Goal: Task Accomplishment & Management: Complete application form

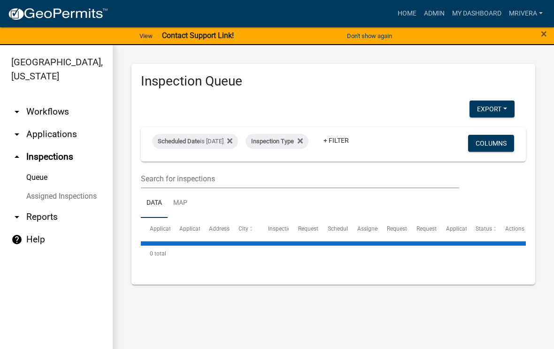
select select "1: 25"
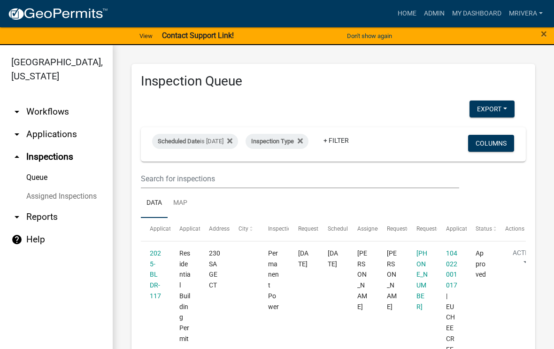
click at [153, 281] on link "2025-BLDR-117" at bounding box center [155, 274] width 11 height 50
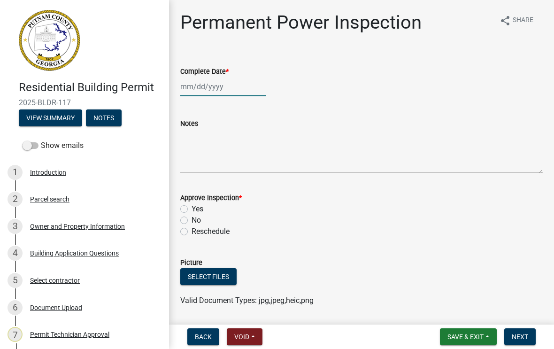
click at [208, 91] on div at bounding box center [223, 86] width 86 height 19
select select "9"
select select "2025"
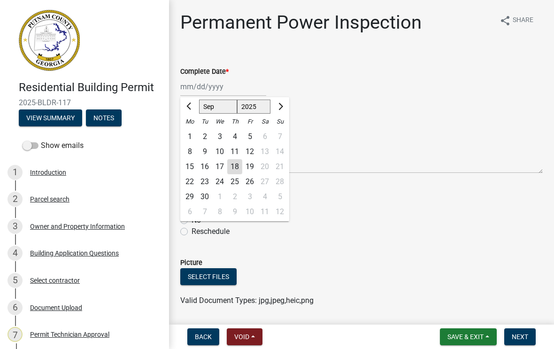
click at [236, 165] on div "18" at bounding box center [234, 166] width 15 height 15
type input "[DATE]"
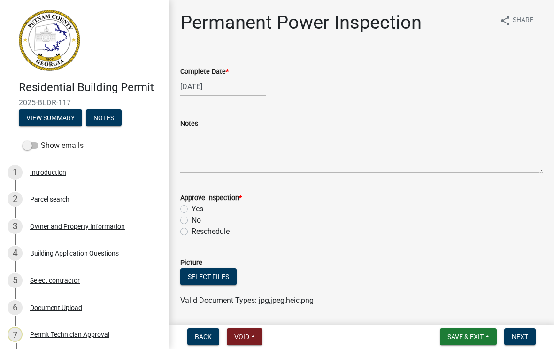
click at [191, 210] on label "Yes" at bounding box center [197, 208] width 12 height 11
click at [191, 209] on input "Yes" at bounding box center [194, 206] width 6 height 6
radio input "true"
click at [526, 342] on button "Next" at bounding box center [519, 336] width 31 height 17
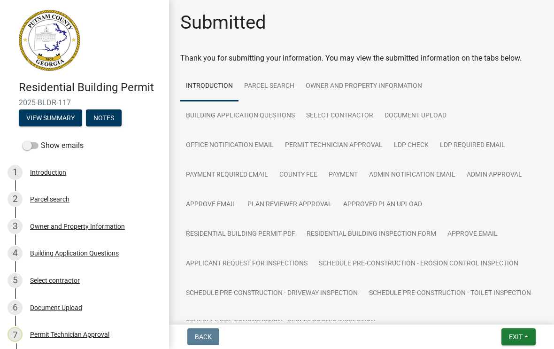
click at [519, 332] on button "Exit" at bounding box center [518, 336] width 34 height 17
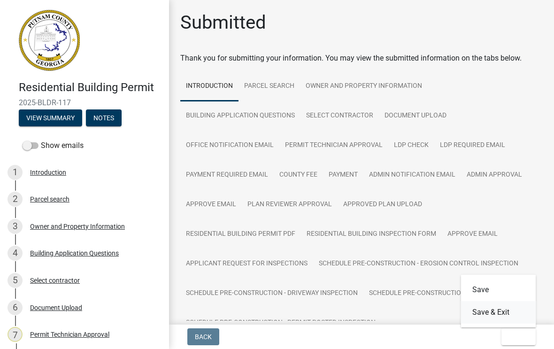
click at [508, 311] on button "Save & Exit" at bounding box center [498, 312] width 75 height 23
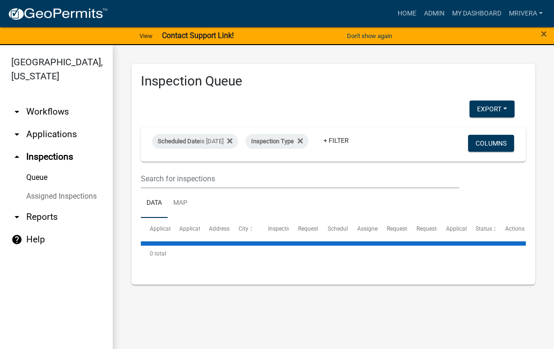
select select "1: 25"
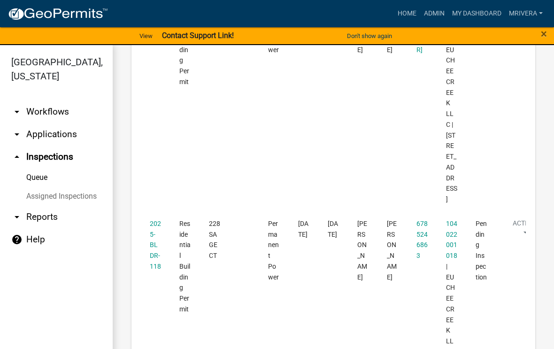
scroll to position [257, 0]
click at [159, 219] on link "2025-BLDR-118" at bounding box center [155, 244] width 11 height 50
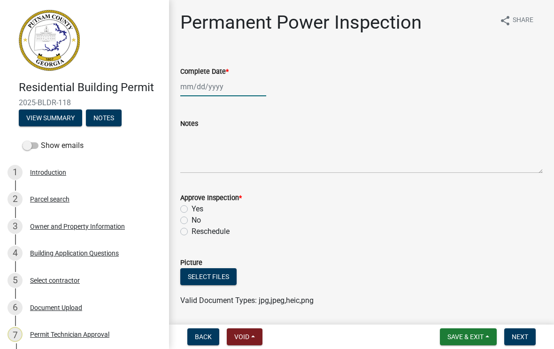
click at [199, 87] on div at bounding box center [223, 86] width 86 height 19
select select "9"
select select "2025"
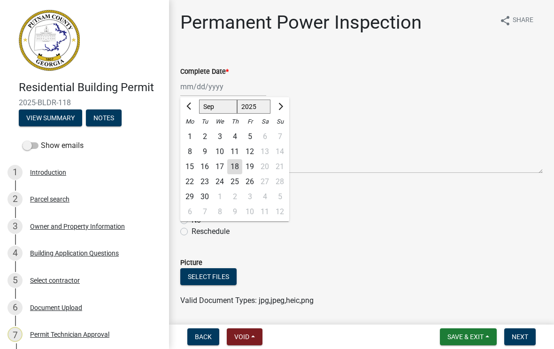
click at [239, 168] on div "18" at bounding box center [234, 166] width 15 height 15
type input "[DATE]"
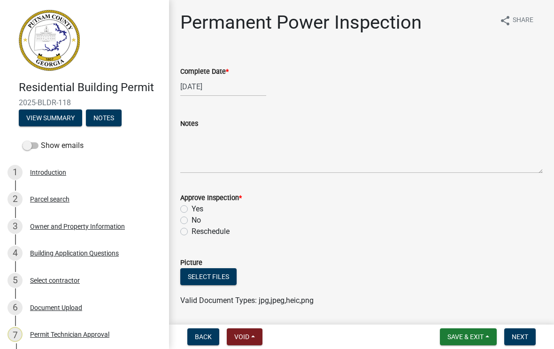
click at [191, 209] on label "Yes" at bounding box center [197, 208] width 12 height 11
click at [191, 209] on input "Yes" at bounding box center [194, 206] width 6 height 6
radio input "true"
click at [515, 333] on span "Next" at bounding box center [520, 337] width 16 height 8
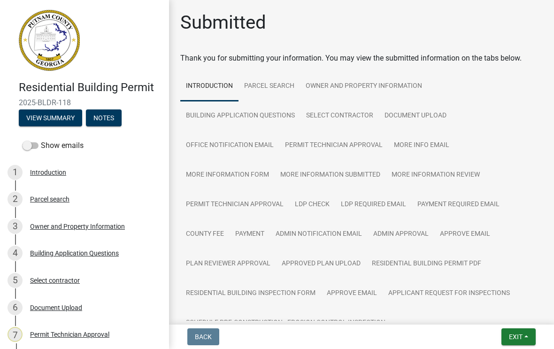
click at [524, 333] on button "Exit" at bounding box center [518, 336] width 34 height 17
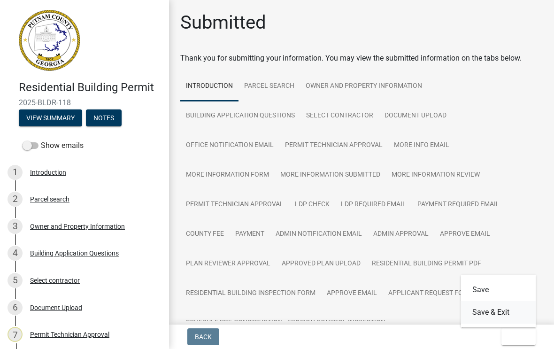
click at [506, 309] on button "Save & Exit" at bounding box center [498, 312] width 75 height 23
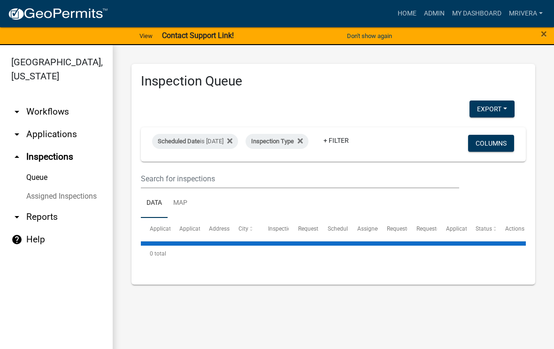
select select "1: 25"
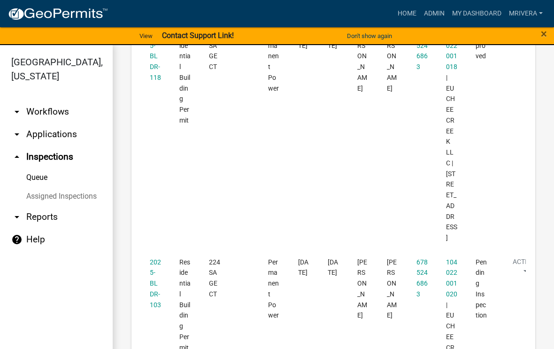
scroll to position [448, 0]
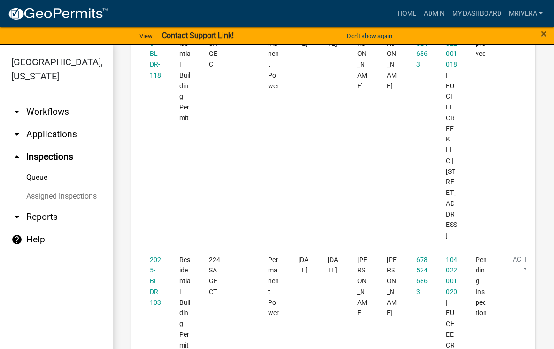
click at [152, 256] on link "2025-BLDR-103" at bounding box center [155, 281] width 11 height 50
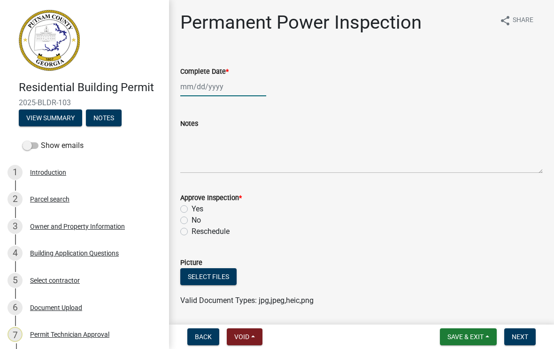
click at [216, 85] on div at bounding box center [223, 86] width 86 height 19
select select "9"
select select "2025"
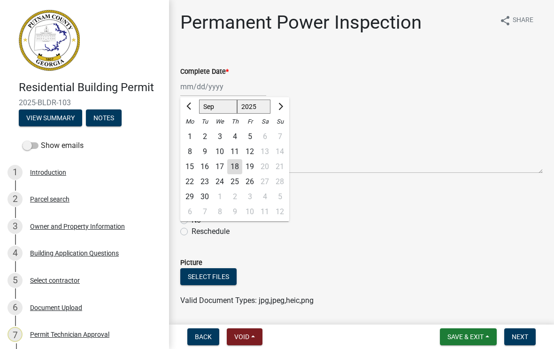
click at [235, 160] on div "18" at bounding box center [234, 166] width 15 height 15
type input "[DATE]"
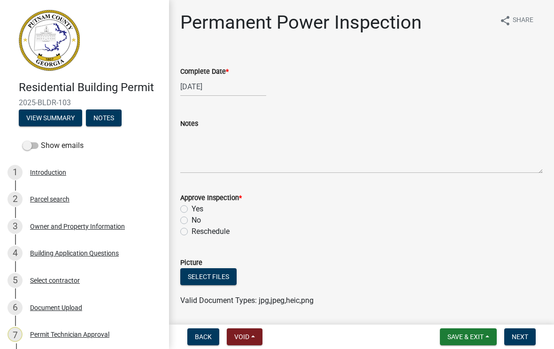
click at [191, 209] on label "Yes" at bounding box center [197, 208] width 12 height 11
click at [191, 209] on input "Yes" at bounding box center [194, 206] width 6 height 6
radio input "true"
click at [520, 336] on span "Next" at bounding box center [520, 337] width 16 height 8
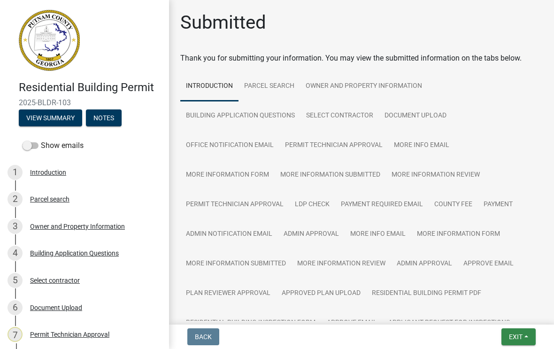
click at [517, 330] on button "Exit" at bounding box center [518, 336] width 34 height 17
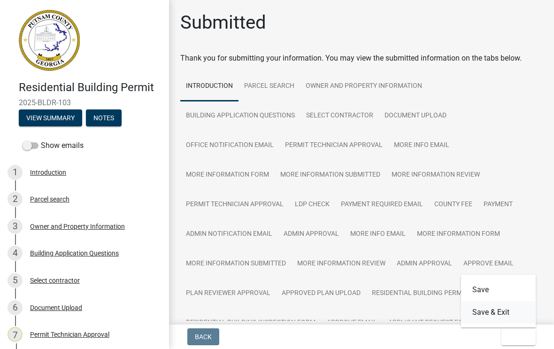
click at [504, 312] on button "Save & Exit" at bounding box center [498, 312] width 75 height 23
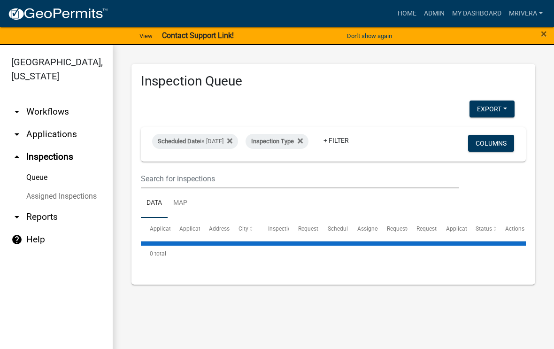
select select "1: 25"
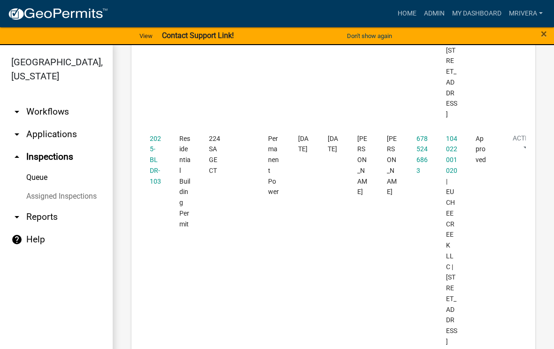
scroll to position [573, 0]
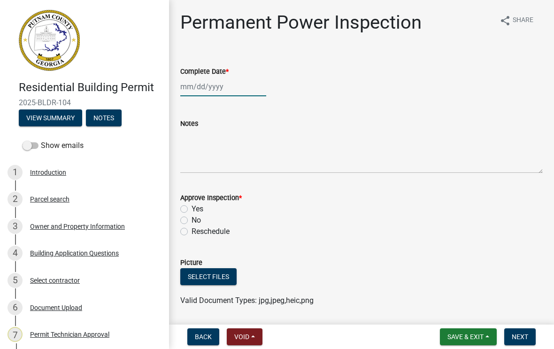
click at [213, 90] on div at bounding box center [223, 86] width 86 height 19
select select "9"
select select "2025"
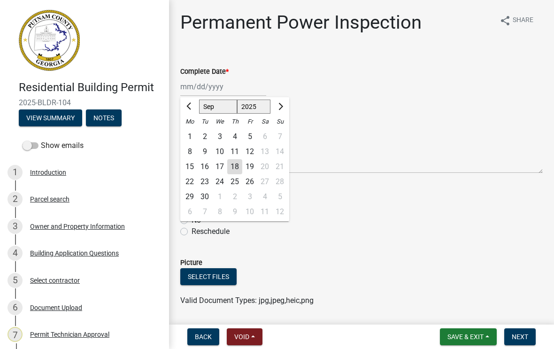
click at [234, 169] on div "18" at bounding box center [234, 166] width 15 height 15
type input "[DATE]"
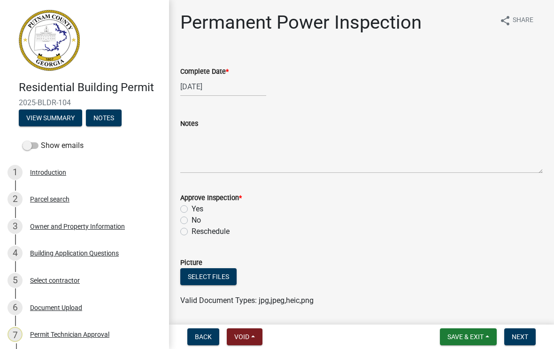
click at [191, 212] on label "Yes" at bounding box center [197, 208] width 12 height 11
click at [191, 209] on input "Yes" at bounding box center [194, 206] width 6 height 6
radio input "true"
click at [519, 343] on button "Next" at bounding box center [519, 336] width 31 height 17
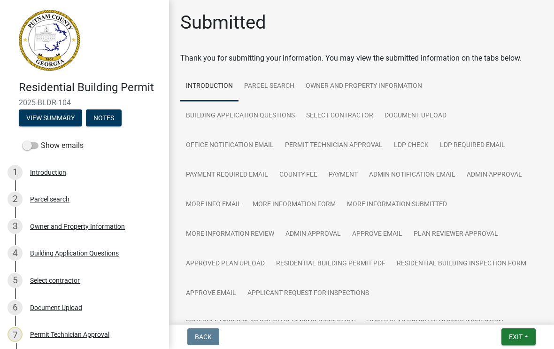
click at [525, 330] on button "Exit" at bounding box center [518, 336] width 34 height 17
click at [502, 311] on button "Save & Exit" at bounding box center [498, 312] width 75 height 23
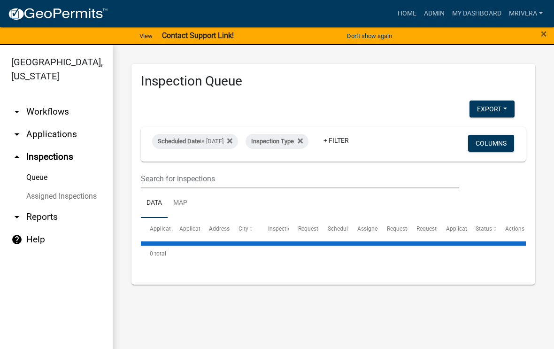
select select "1: 25"
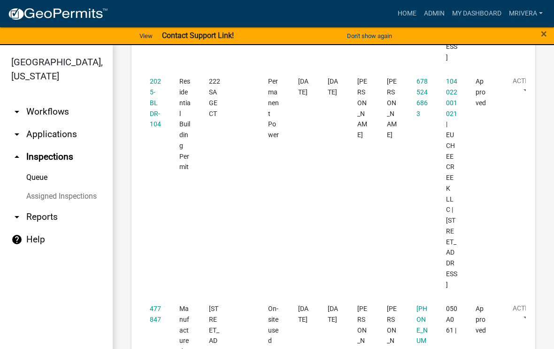
scroll to position [856, 0]
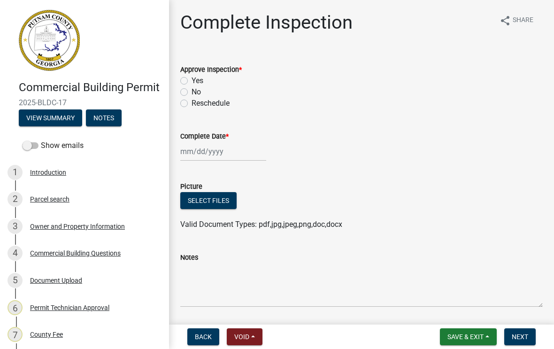
click at [191, 80] on label "Yes" at bounding box center [197, 80] width 12 height 11
click at [191, 80] on input "Yes" at bounding box center [194, 78] width 6 height 6
radio input "true"
click at [208, 153] on div at bounding box center [223, 151] width 86 height 19
select select "9"
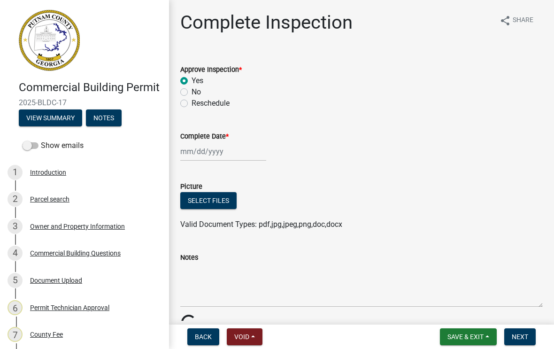
select select "2025"
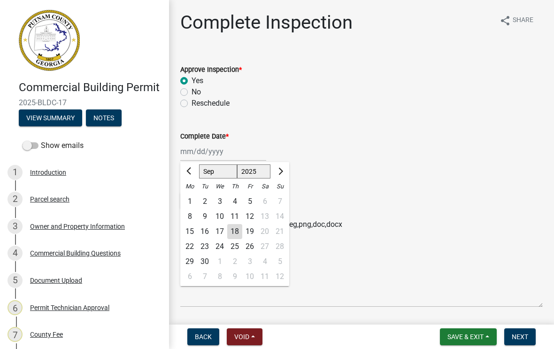
click at [238, 230] on div "18" at bounding box center [234, 231] width 15 height 15
type input "[DATE]"
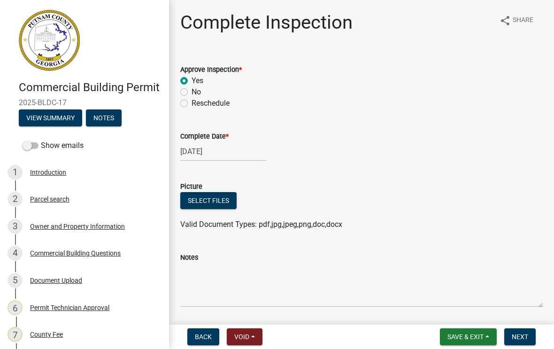
click at [528, 332] on button "Next" at bounding box center [519, 336] width 31 height 17
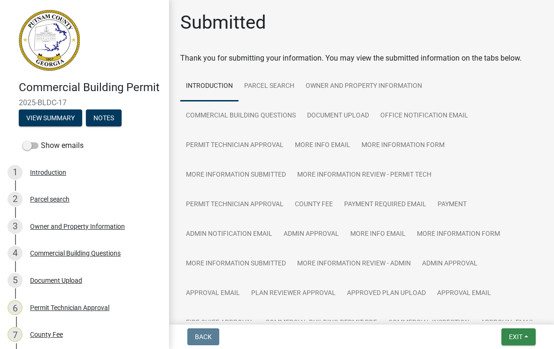
click at [521, 339] on span "Exit" at bounding box center [516, 337] width 14 height 8
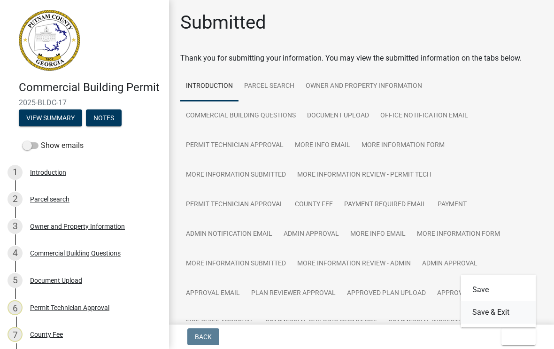
click at [509, 313] on button "Save & Exit" at bounding box center [498, 312] width 75 height 23
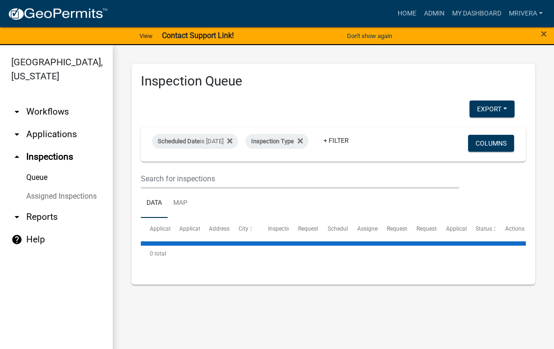
select select "1: 25"
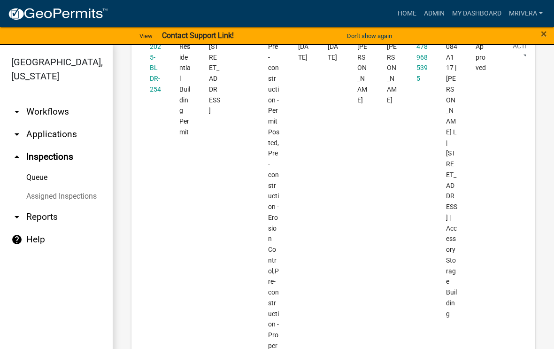
scroll to position [1903, 0]
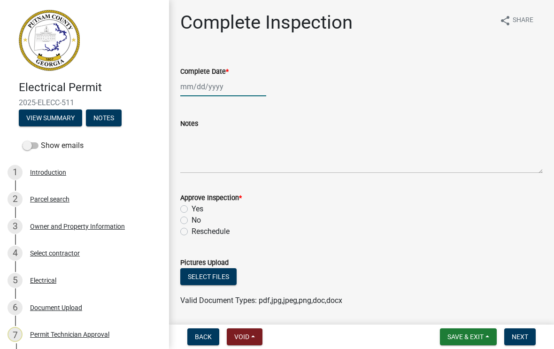
click at [218, 84] on div at bounding box center [223, 86] width 86 height 19
select select "9"
select select "2025"
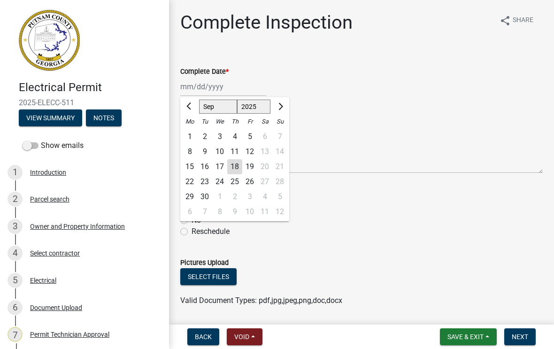
click at [238, 170] on div "18" at bounding box center [234, 166] width 15 height 15
type input "[DATE]"
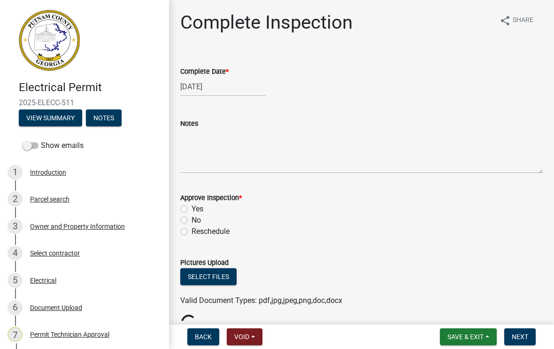
click at [189, 204] on div "Yes" at bounding box center [361, 208] width 362 height 11
click at [191, 208] on label "Yes" at bounding box center [197, 208] width 12 height 11
click at [191, 208] on input "Yes" at bounding box center [194, 206] width 6 height 6
radio input "true"
click at [524, 334] on span "Next" at bounding box center [520, 337] width 16 height 8
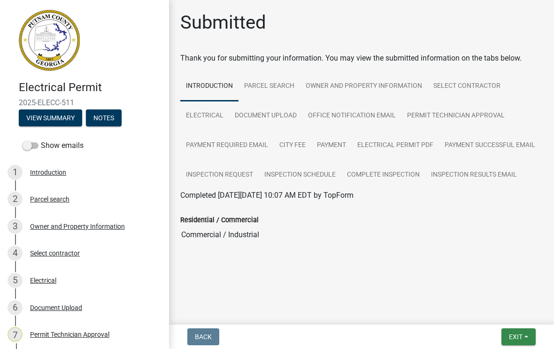
click at [526, 333] on button "Exit" at bounding box center [518, 336] width 34 height 17
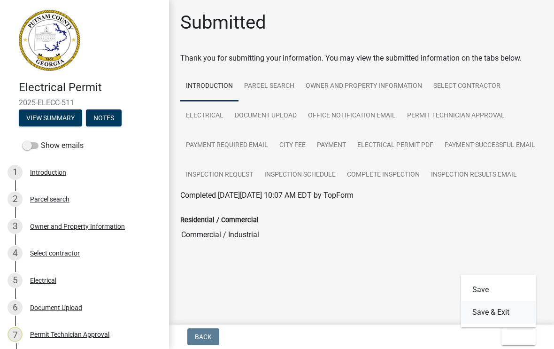
click at [509, 311] on button "Save & Exit" at bounding box center [498, 312] width 75 height 23
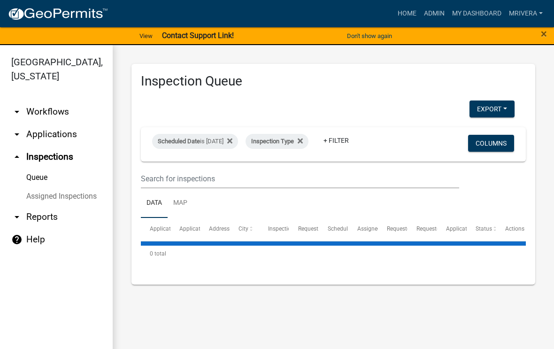
select select "1: 25"
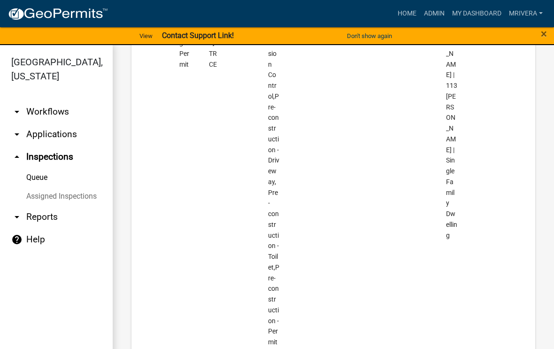
scroll to position [2597, 0]
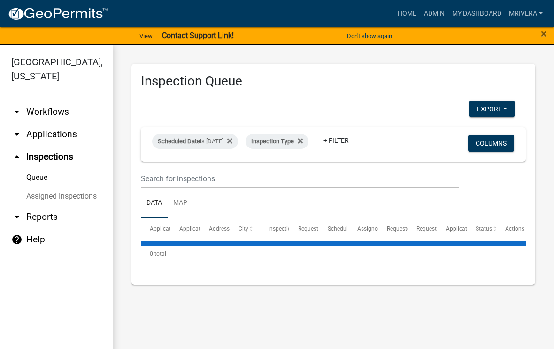
select select "1: 25"
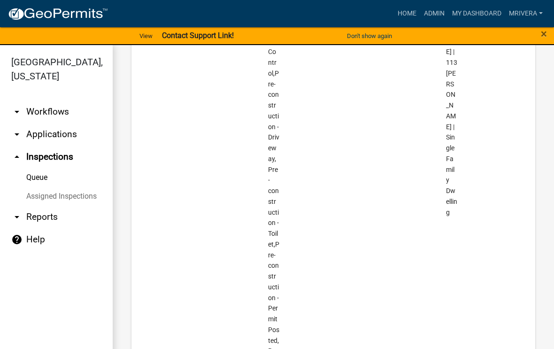
scroll to position [2647, 0]
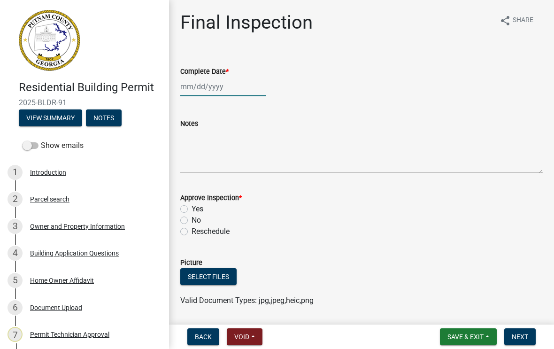
click at [218, 84] on div at bounding box center [223, 86] width 86 height 19
select select "9"
select select "2025"
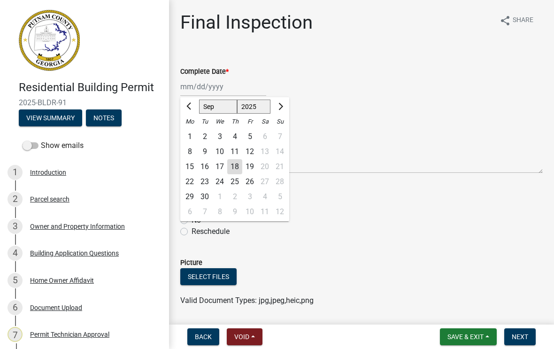
click at [238, 164] on div "18" at bounding box center [234, 166] width 15 height 15
type input "[DATE]"
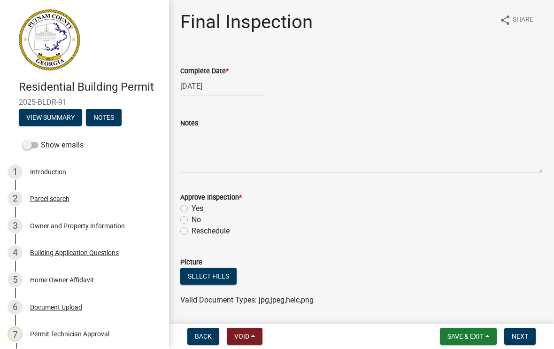
click at [191, 206] on label "Yes" at bounding box center [197, 208] width 12 height 11
click at [191, 206] on input "Yes" at bounding box center [194, 206] width 6 height 6
radio input "true"
click at [527, 338] on span "Next" at bounding box center [520, 337] width 16 height 8
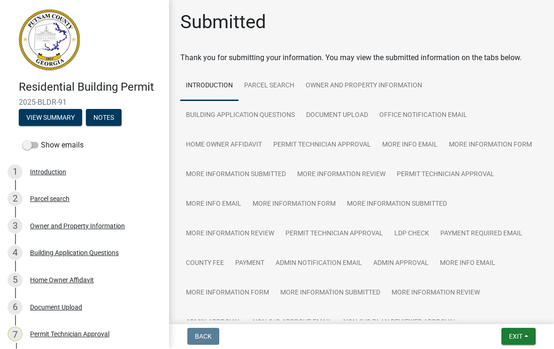
click at [517, 334] on span "Exit" at bounding box center [516, 337] width 14 height 8
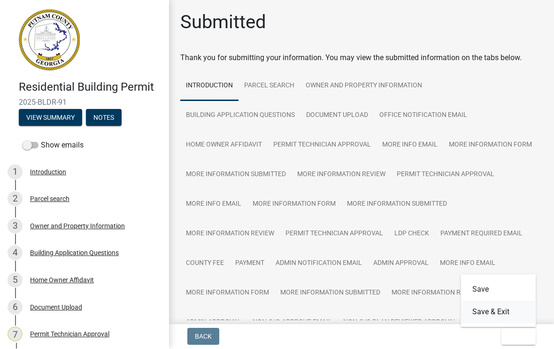
click at [495, 311] on button "Save & Exit" at bounding box center [498, 312] width 75 height 23
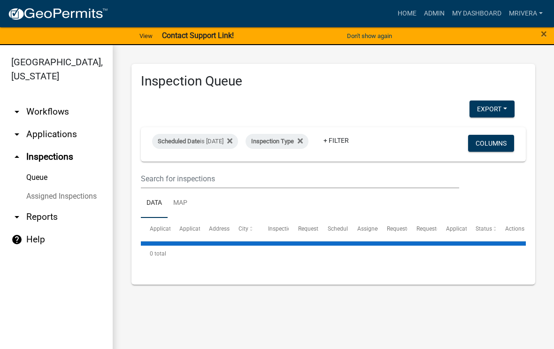
select select "1: 25"
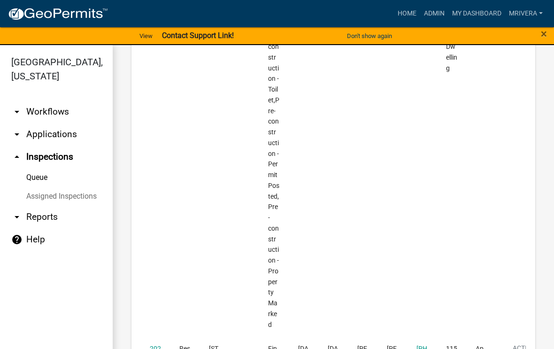
scroll to position [2766, 0]
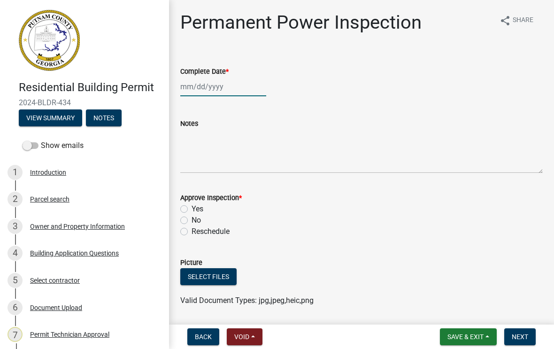
click at [209, 95] on div at bounding box center [223, 86] width 86 height 19
select select "9"
select select "2025"
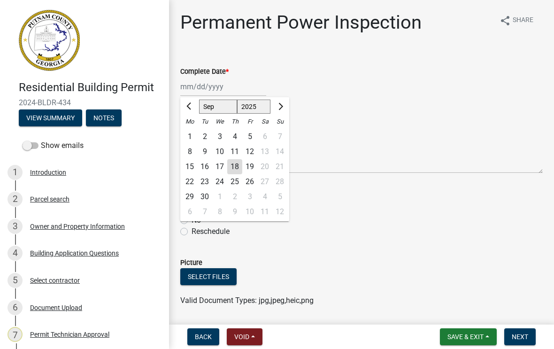
click at [240, 165] on div "18" at bounding box center [234, 166] width 15 height 15
type input "[DATE]"
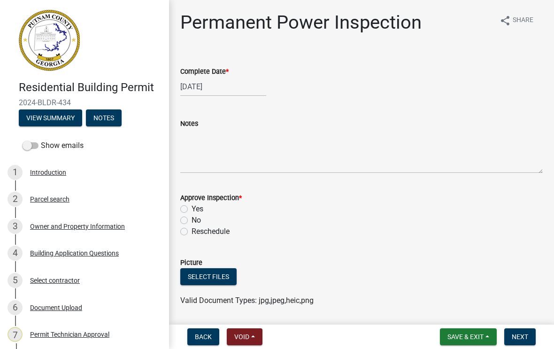
click at [191, 206] on label "Yes" at bounding box center [197, 208] width 12 height 11
click at [191, 206] on input "Yes" at bounding box center [194, 206] width 6 height 6
radio input "true"
click at [521, 333] on span "Next" at bounding box center [520, 337] width 16 height 8
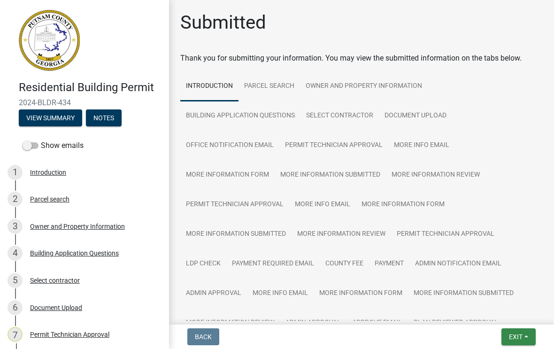
click at [517, 334] on span "Exit" at bounding box center [516, 337] width 14 height 8
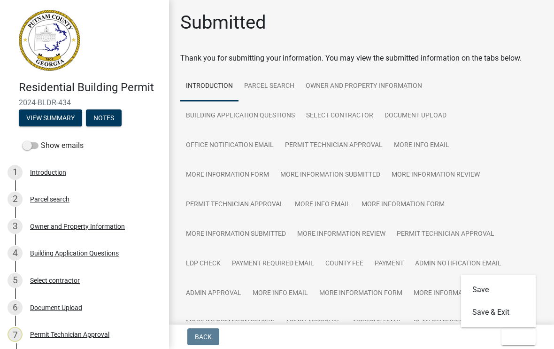
click at [527, 337] on button "Exit" at bounding box center [518, 336] width 34 height 17
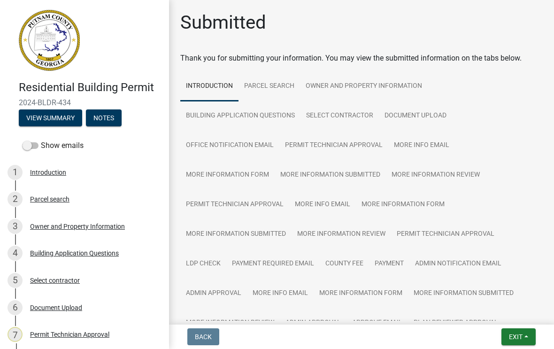
click at [521, 341] on button "Exit" at bounding box center [518, 336] width 34 height 17
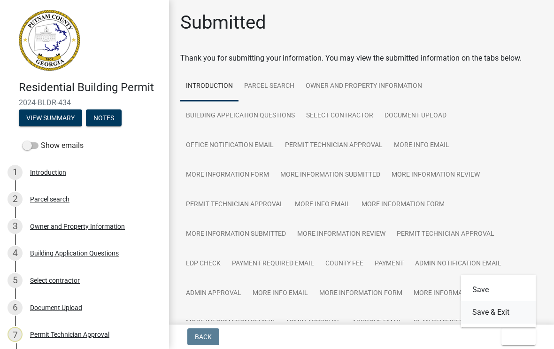
click at [505, 316] on button "Save & Exit" at bounding box center [498, 312] width 75 height 23
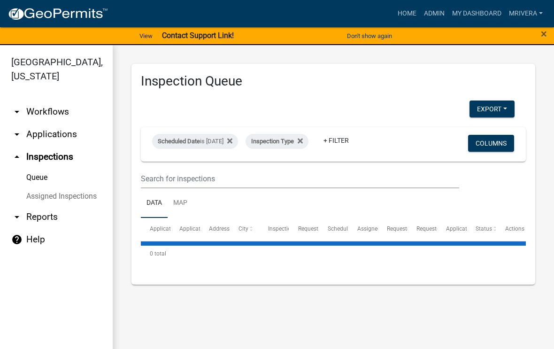
select select "1: 25"
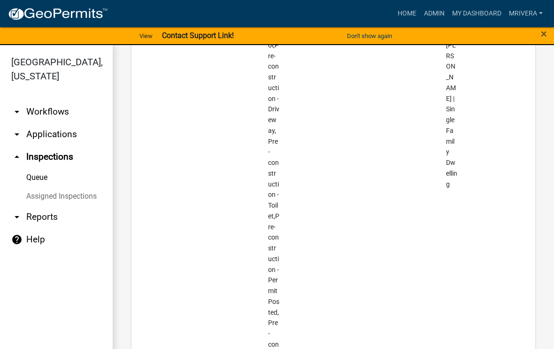
scroll to position [2646, 0]
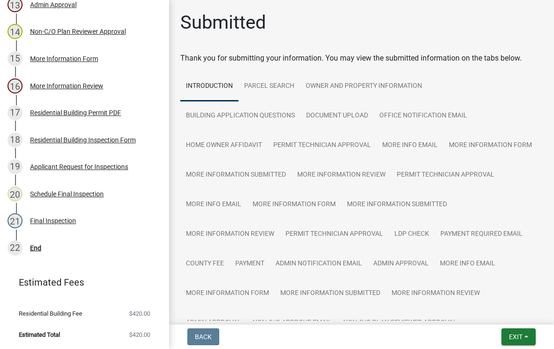
scroll to position [491, 0]
click at [69, 224] on div "Final Inspection" at bounding box center [53, 221] width 46 height 7
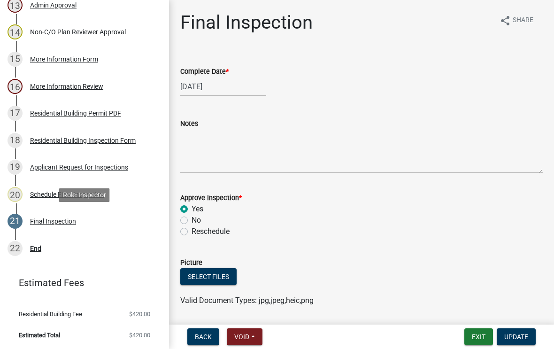
click at [520, 336] on span "Update" at bounding box center [516, 337] width 24 height 8
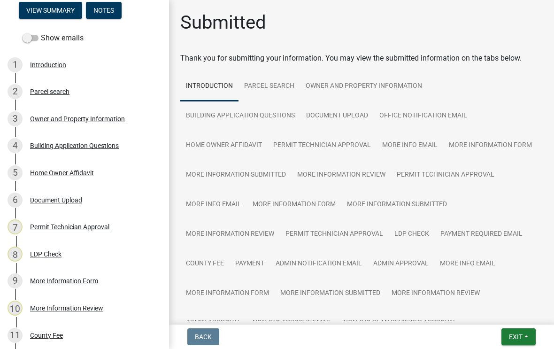
scroll to position [107, 0]
